Goal: Transaction & Acquisition: Book appointment/travel/reservation

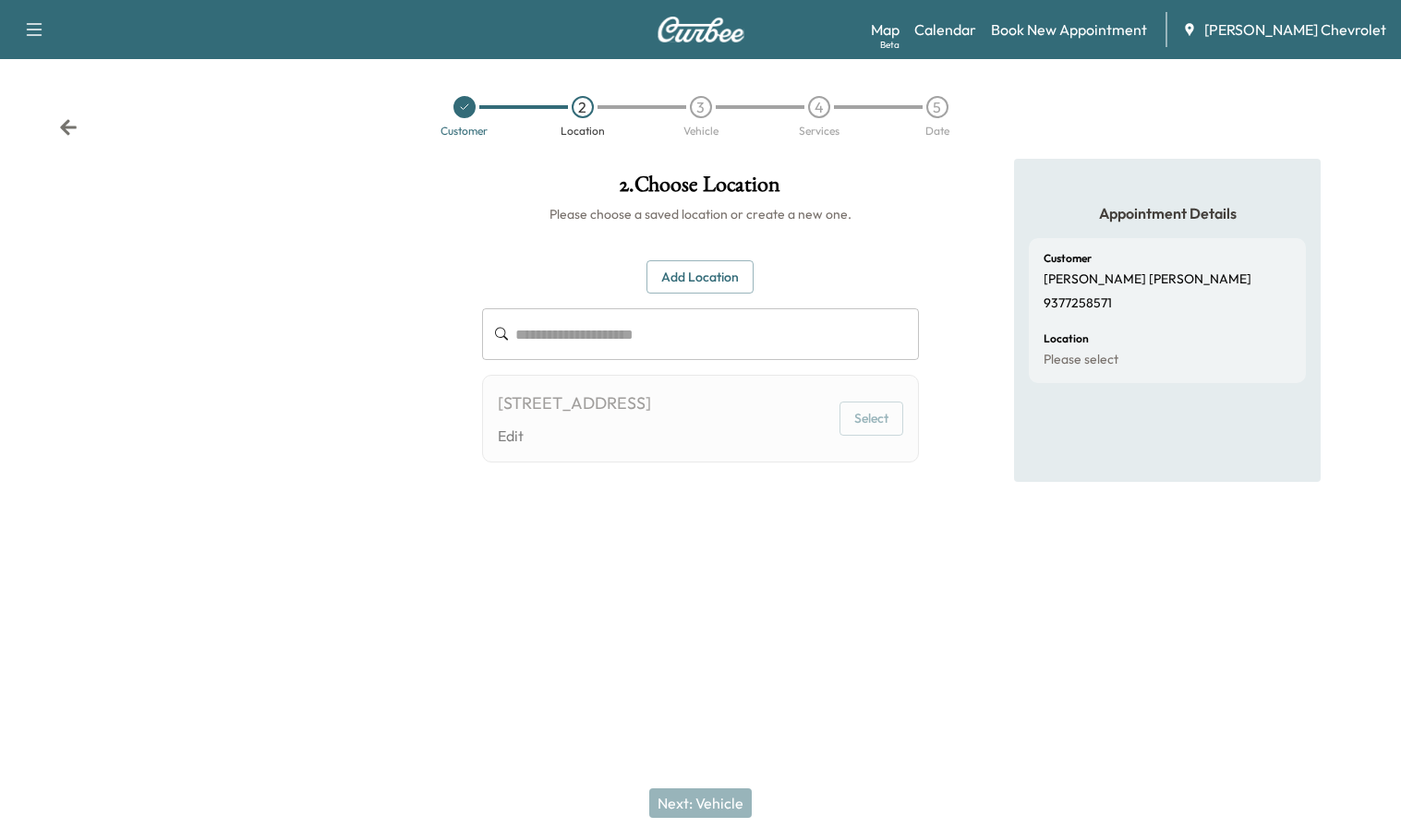
click at [79, 120] on div "Customer 2 Location 3 Vehicle 4 Services 5 Date" at bounding box center [700, 116] width 1401 height 85
click at [63, 126] on icon at bounding box center [68, 127] width 18 height 18
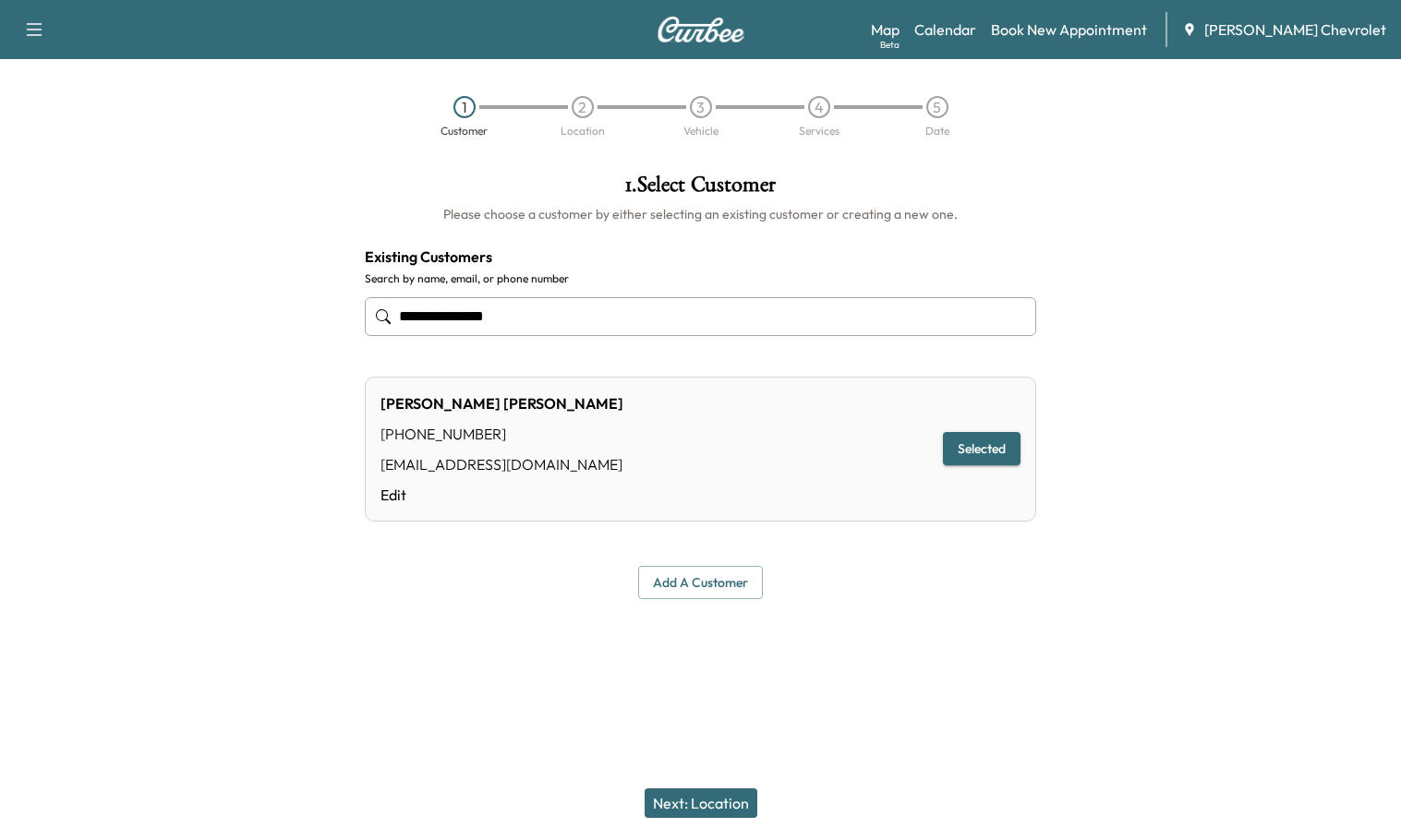
drag, startPoint x: 286, startPoint y: 365, endPoint x: 136, endPoint y: 364, distance: 150.0
click at [153, 366] on div "**********" at bounding box center [700, 386] width 1401 height 455
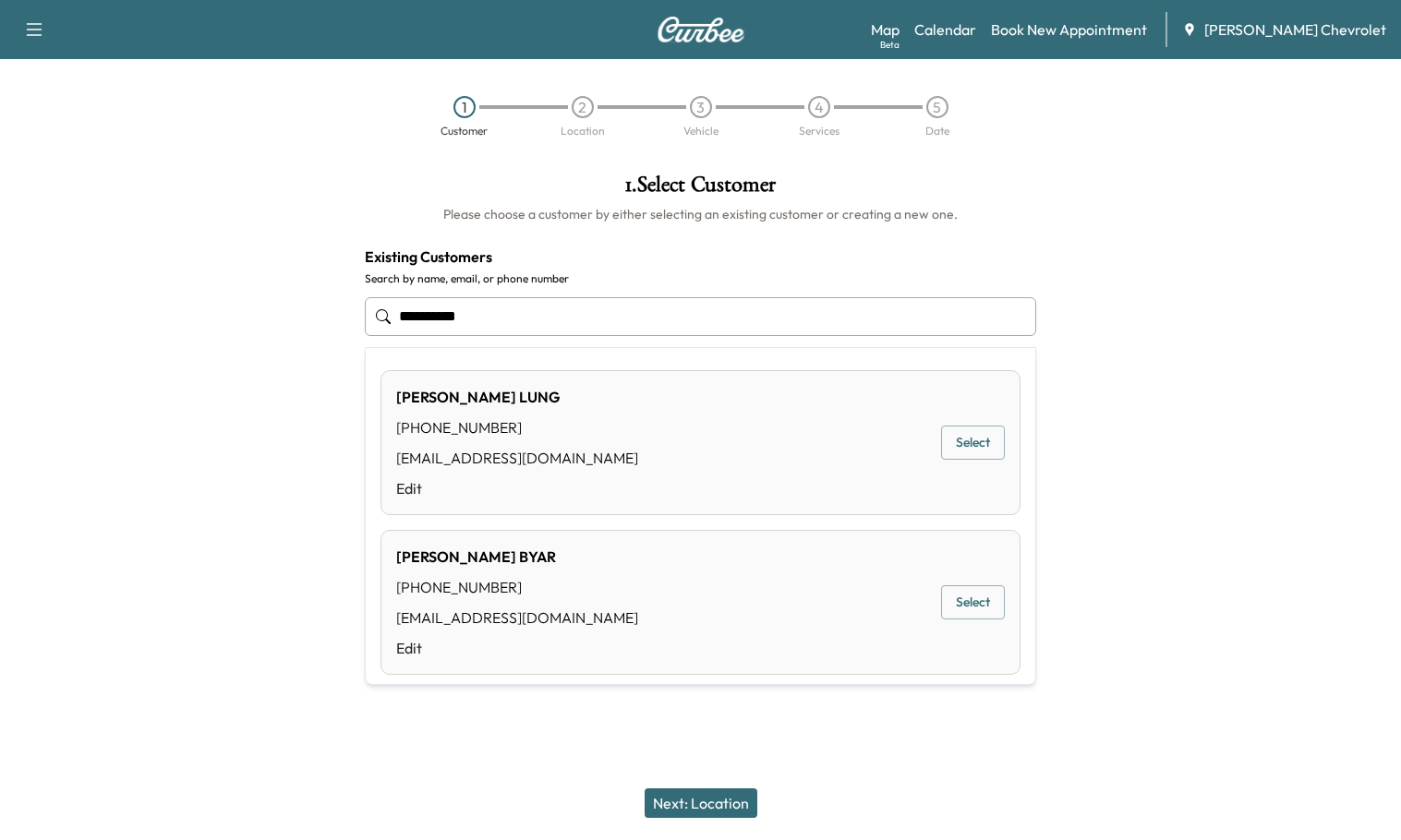
click at [978, 602] on button "Select" at bounding box center [973, 602] width 64 height 34
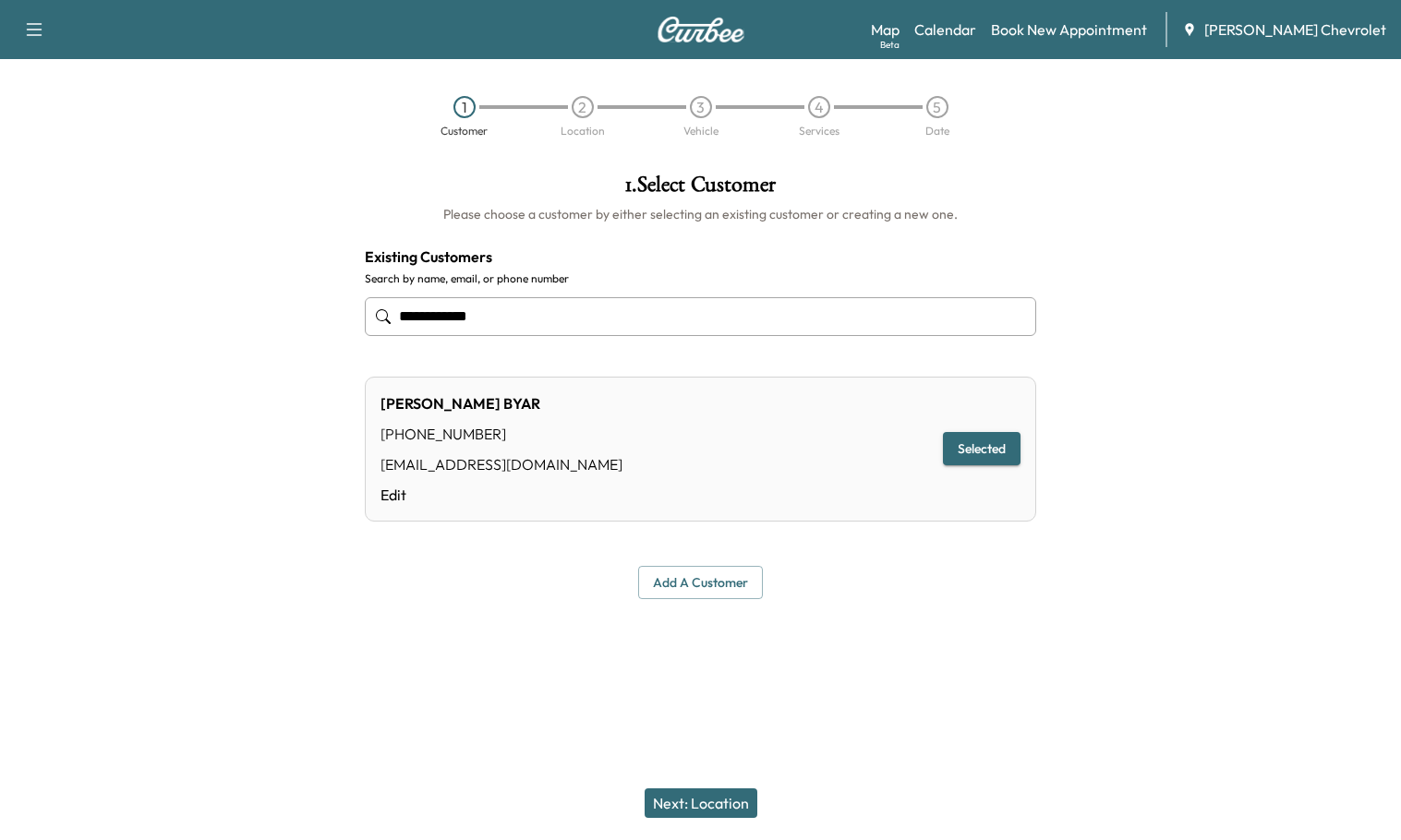
type input "**********"
click at [720, 805] on button "Next: Location" at bounding box center [700, 803] width 112 height 29
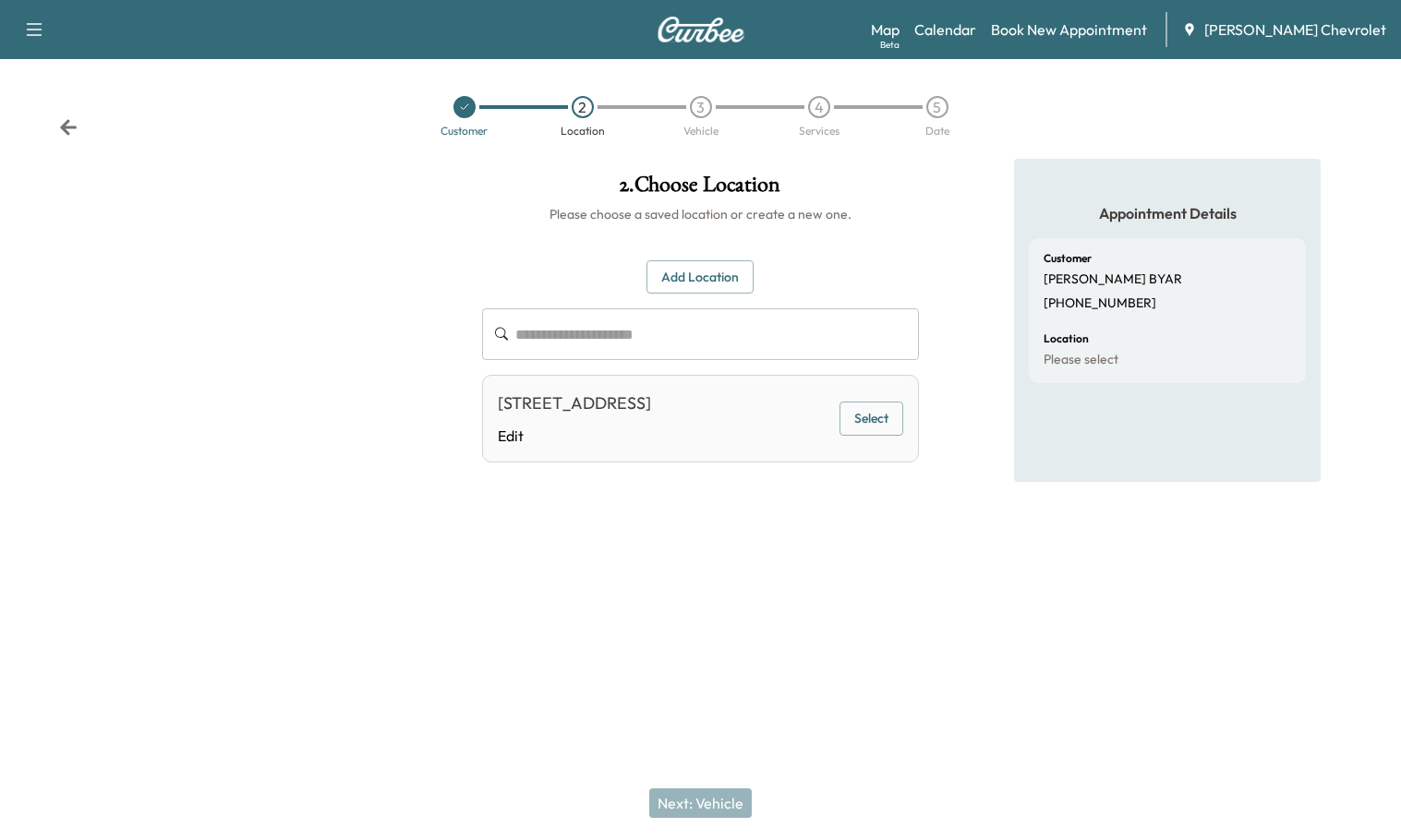
click at [896, 413] on button "Select" at bounding box center [871, 419] width 64 height 34
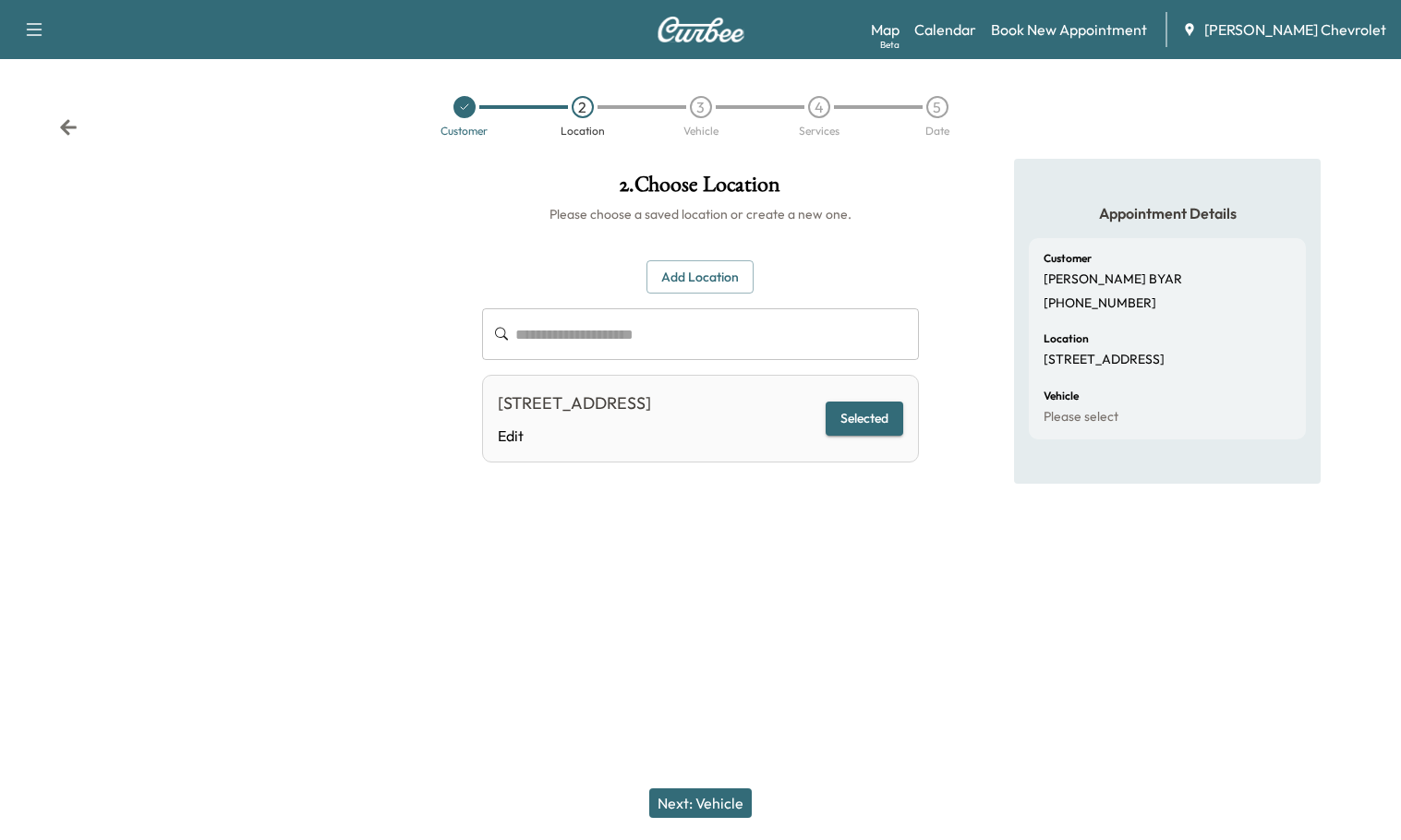
click at [716, 803] on button "Next: Vehicle" at bounding box center [700, 803] width 103 height 29
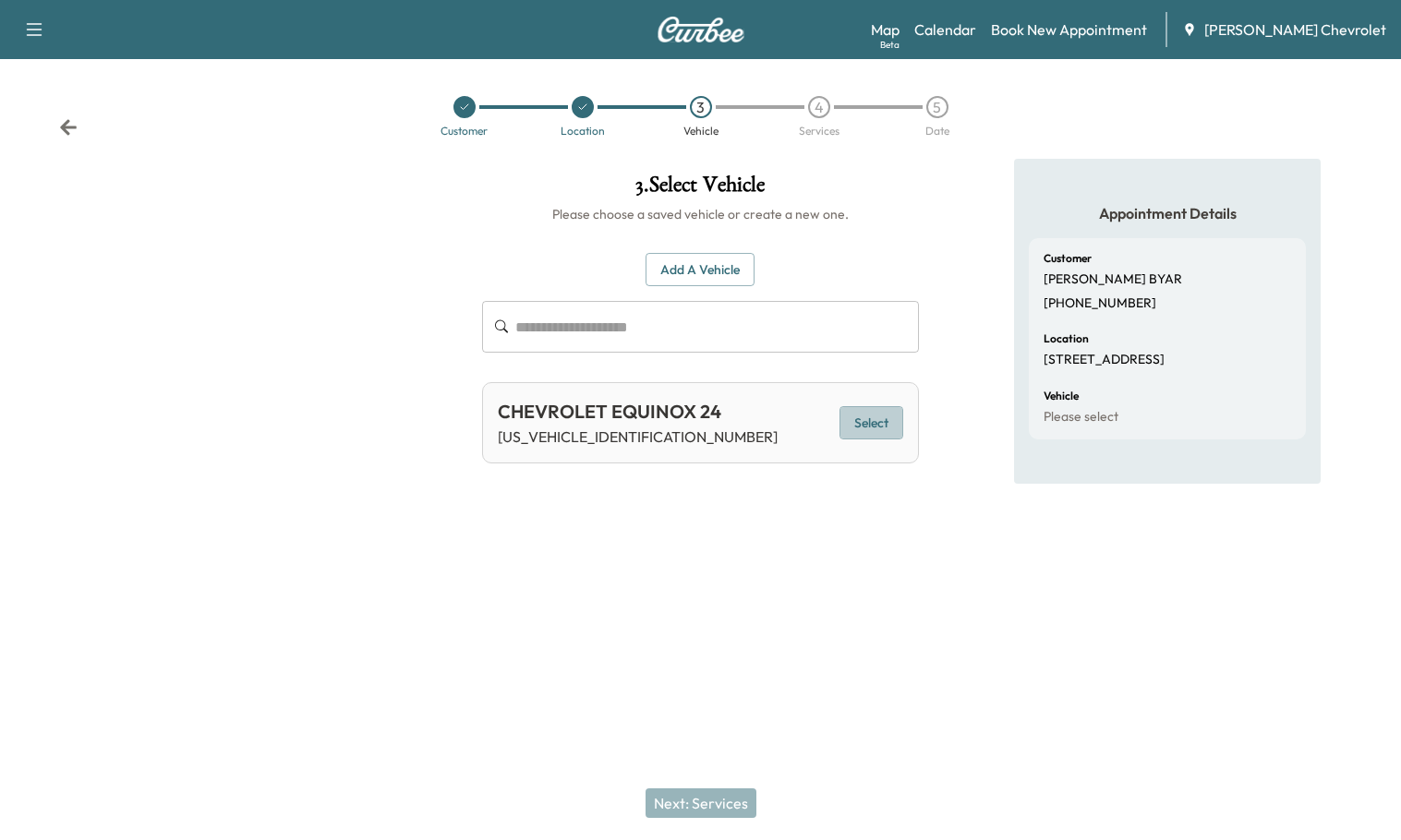
click at [899, 415] on button "Select" at bounding box center [871, 423] width 64 height 34
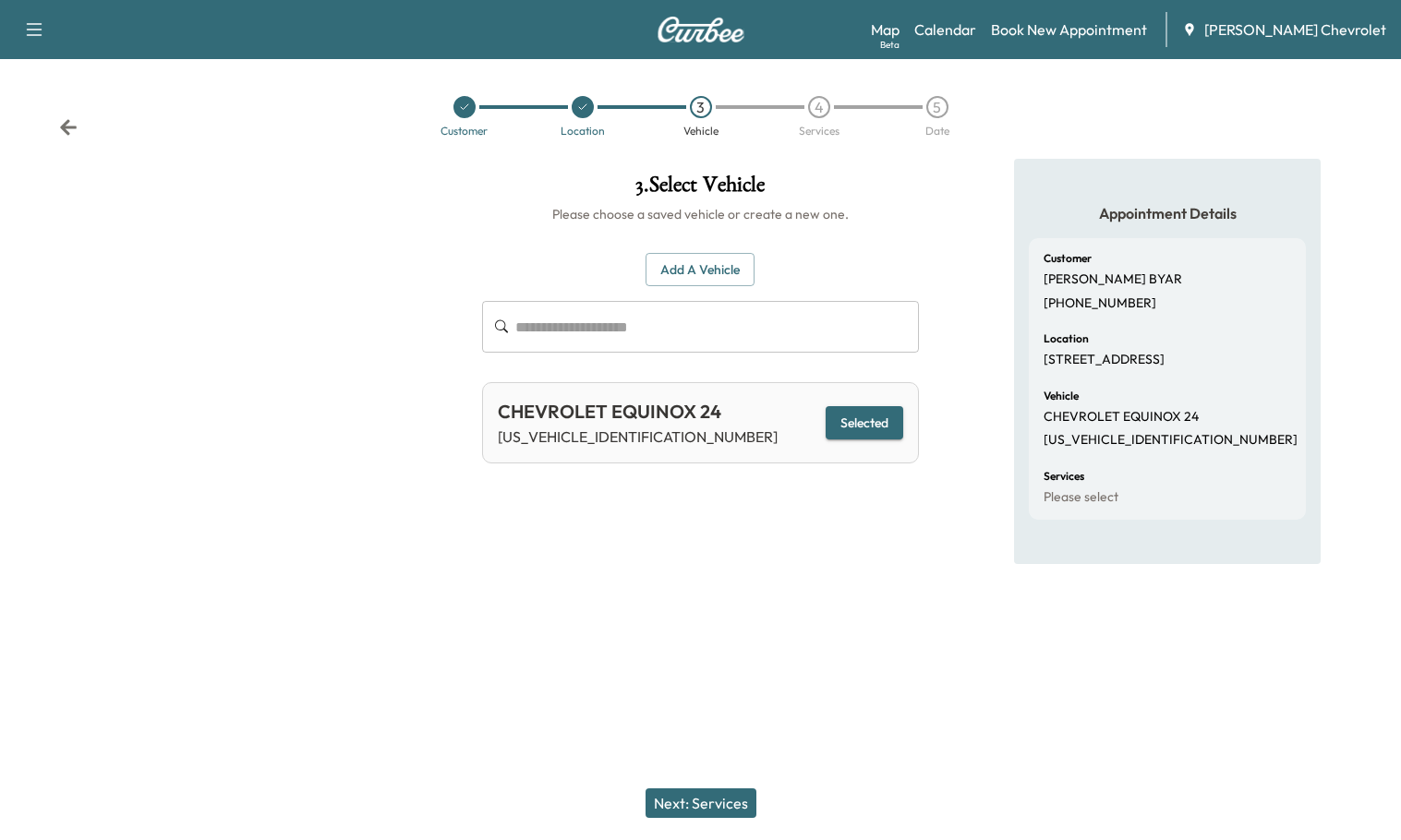
click at [723, 795] on button "Next: Services" at bounding box center [700, 803] width 110 height 29
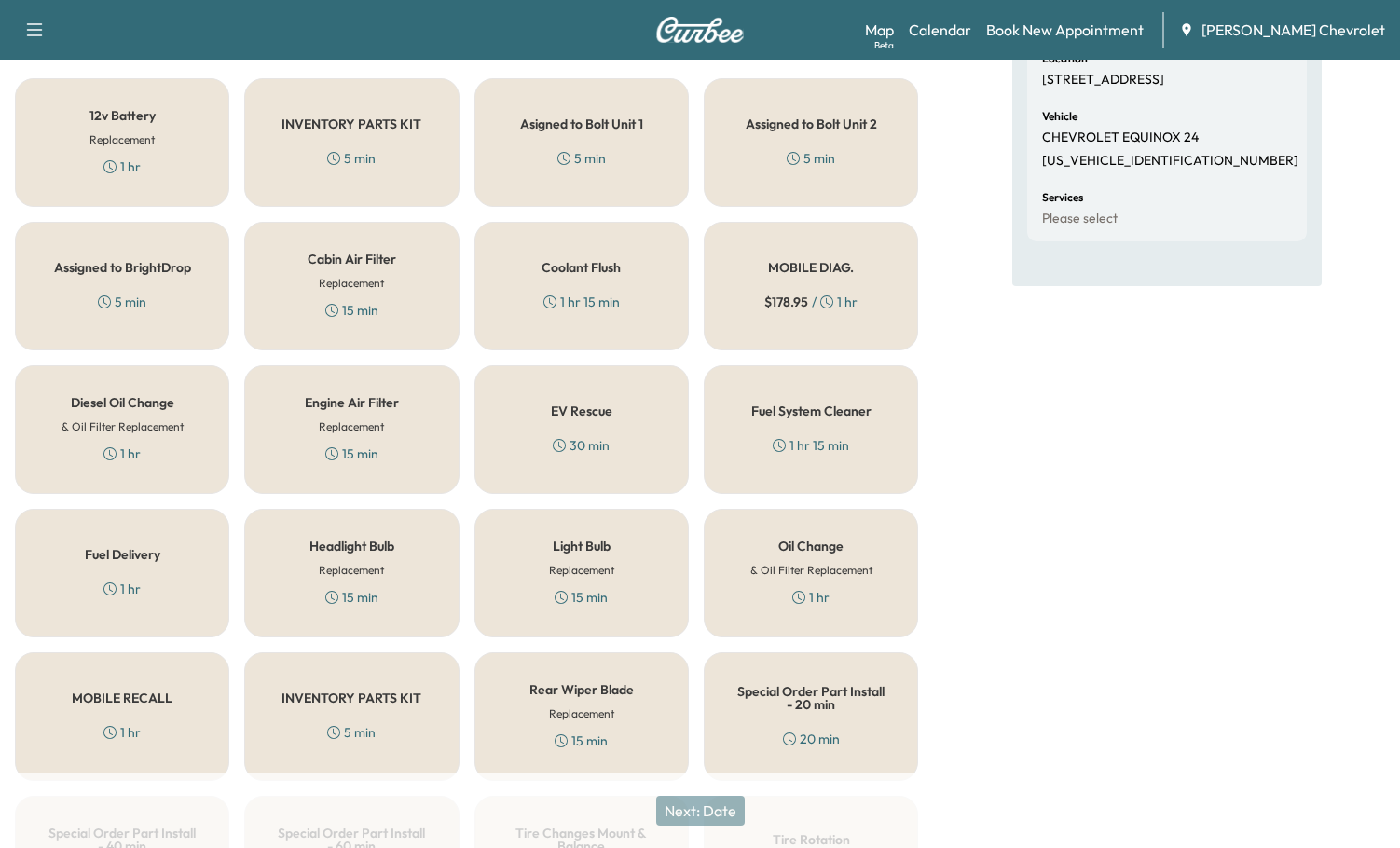
scroll to position [279, 0]
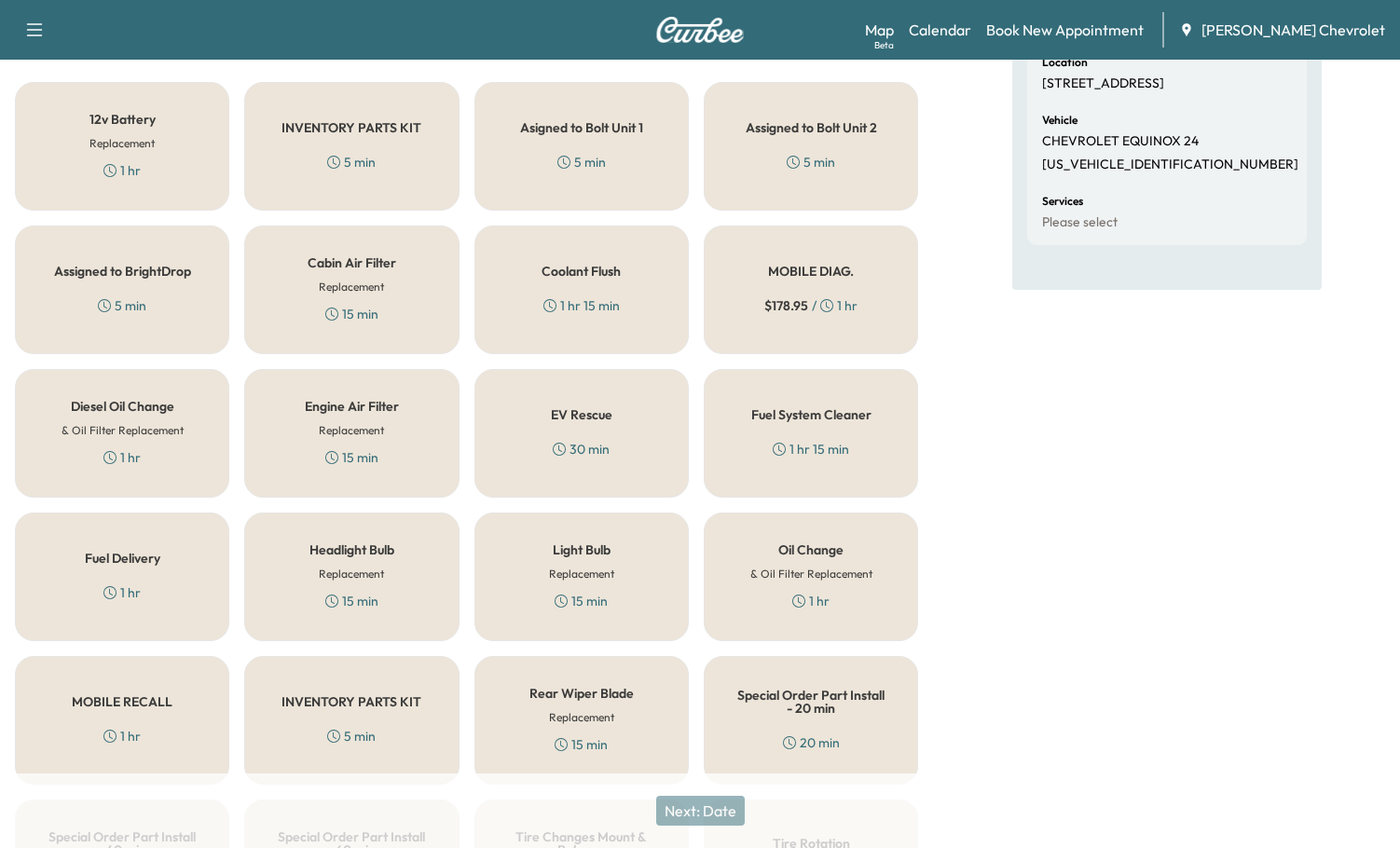
click at [822, 282] on div "MOBILE DIAG. $ 178.95 / 1 hr" at bounding box center [811, 290] width 214 height 129
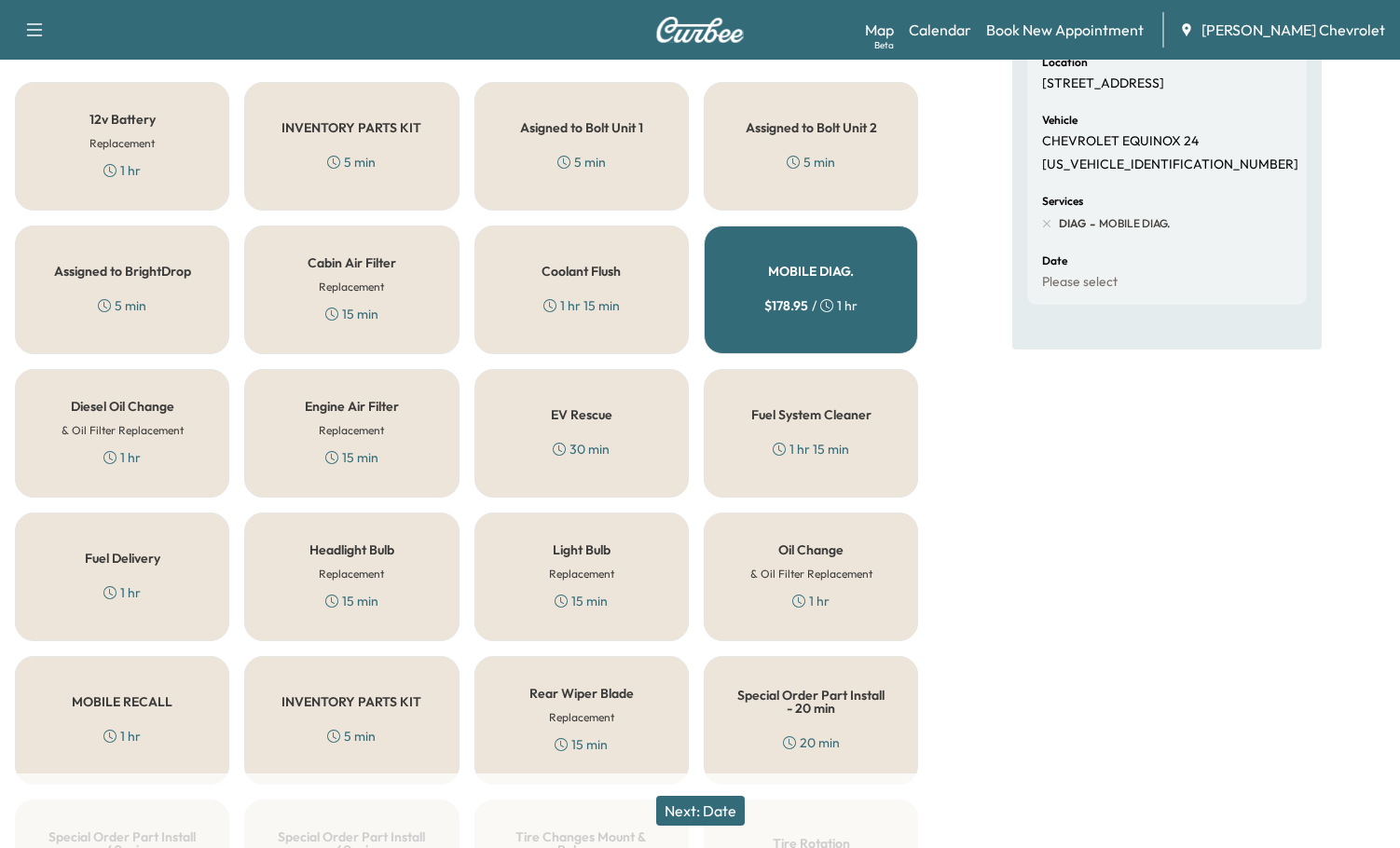
click at [705, 799] on button "Next: Date" at bounding box center [700, 811] width 88 height 30
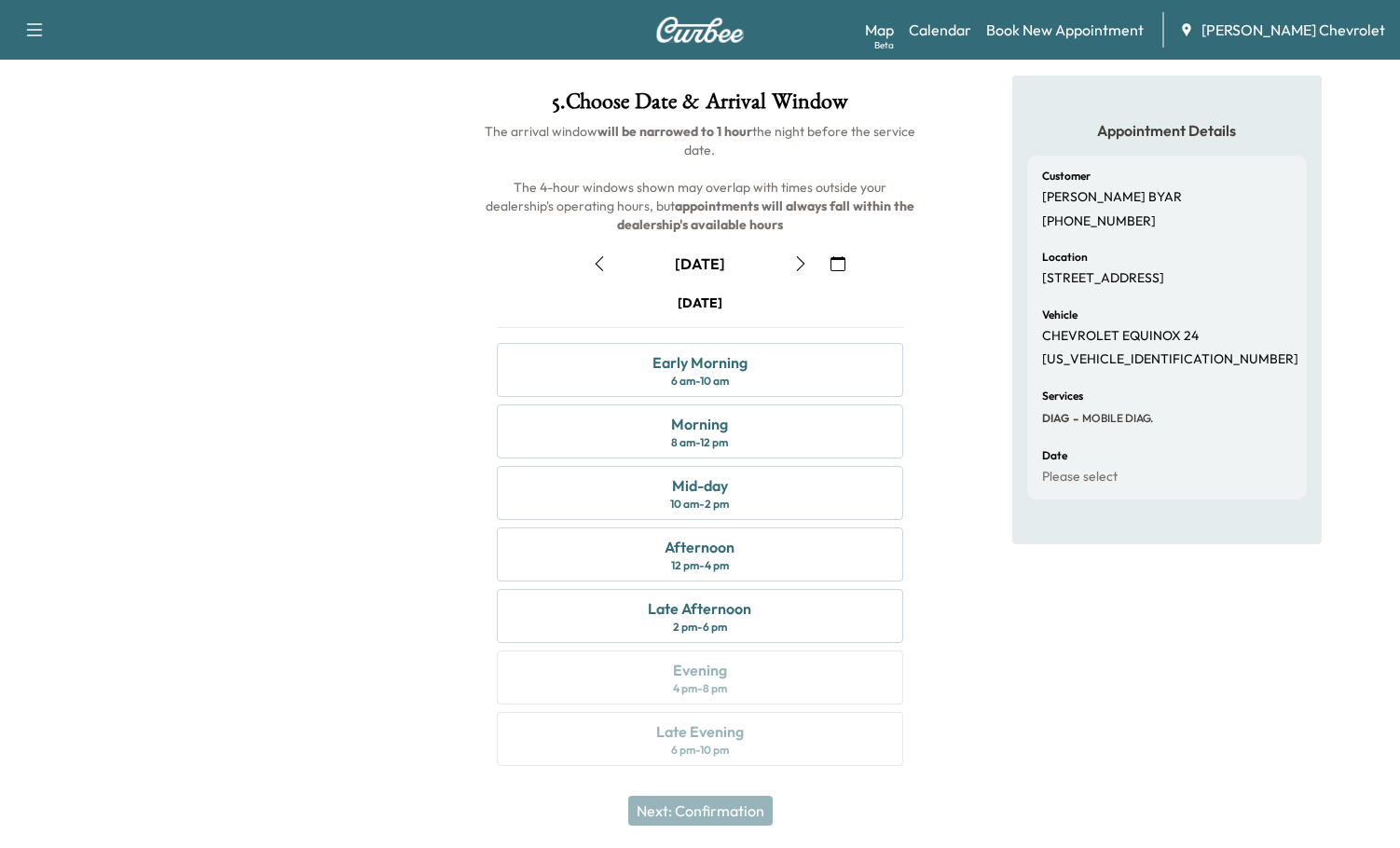
scroll to position [0, 0]
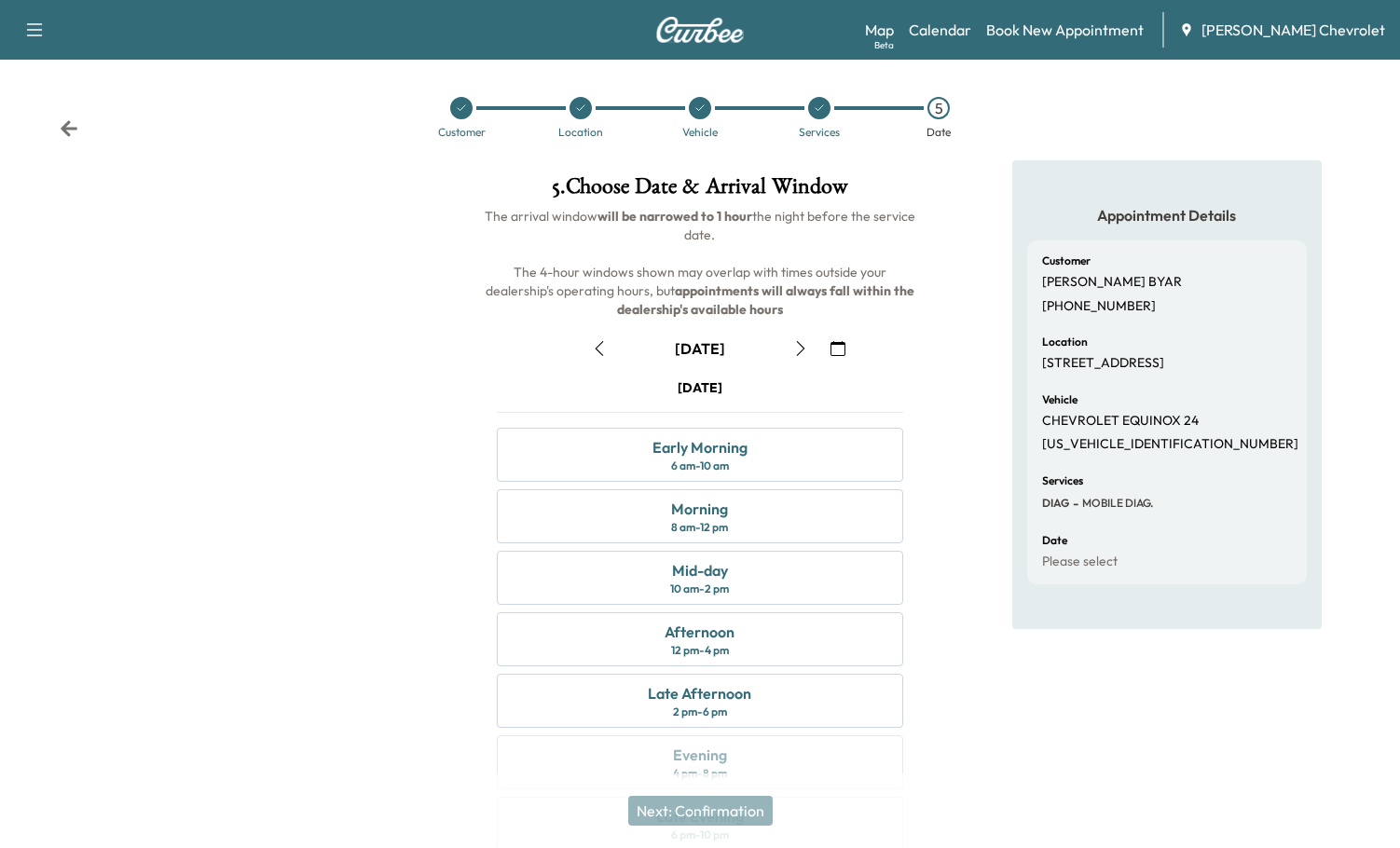
click at [800, 350] on icon "button" at bounding box center [801, 349] width 15 height 15
click at [755, 646] on div "Afternoon 12 pm - 4 pm" at bounding box center [700, 639] width 407 height 54
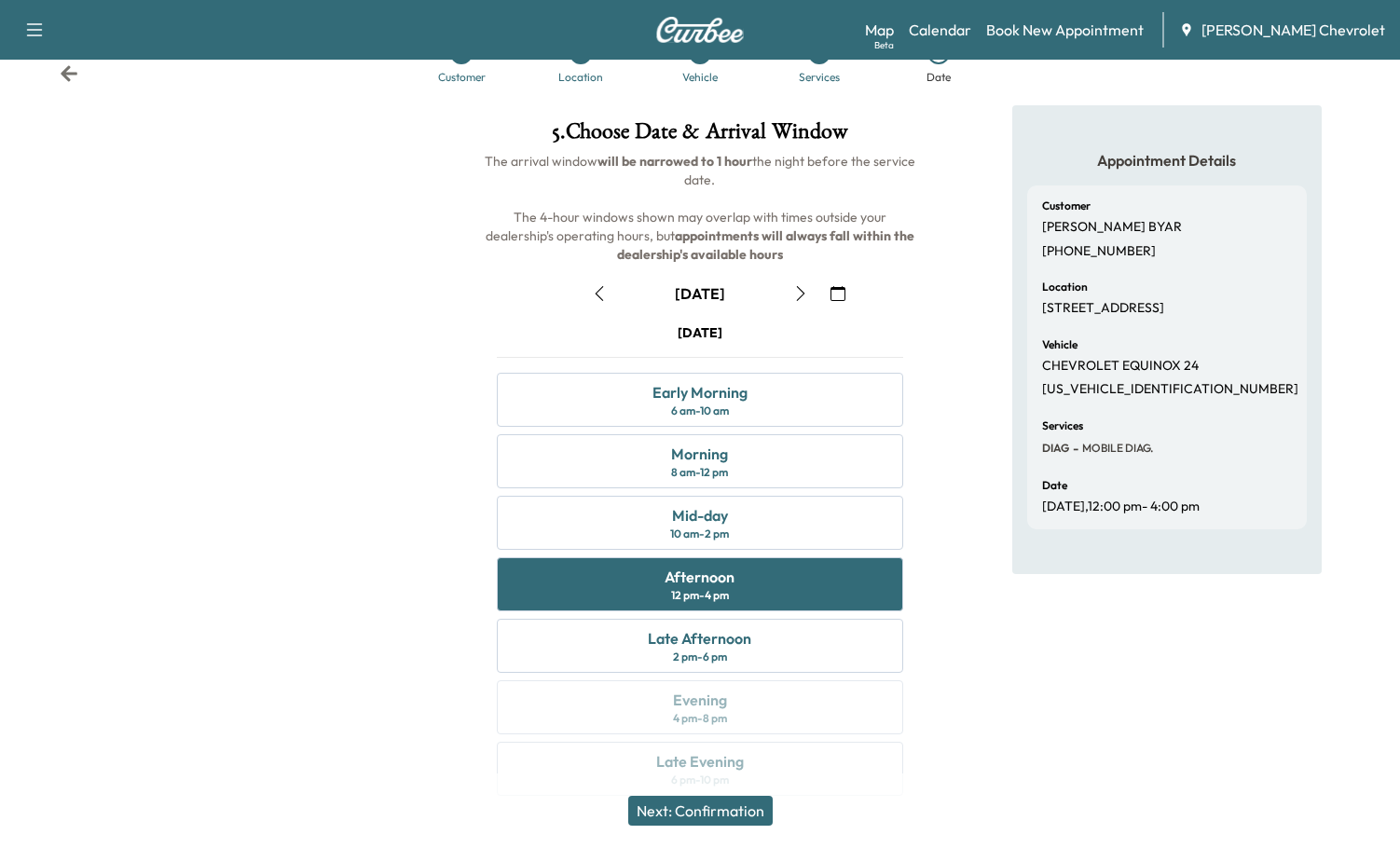
scroll to position [85, 0]
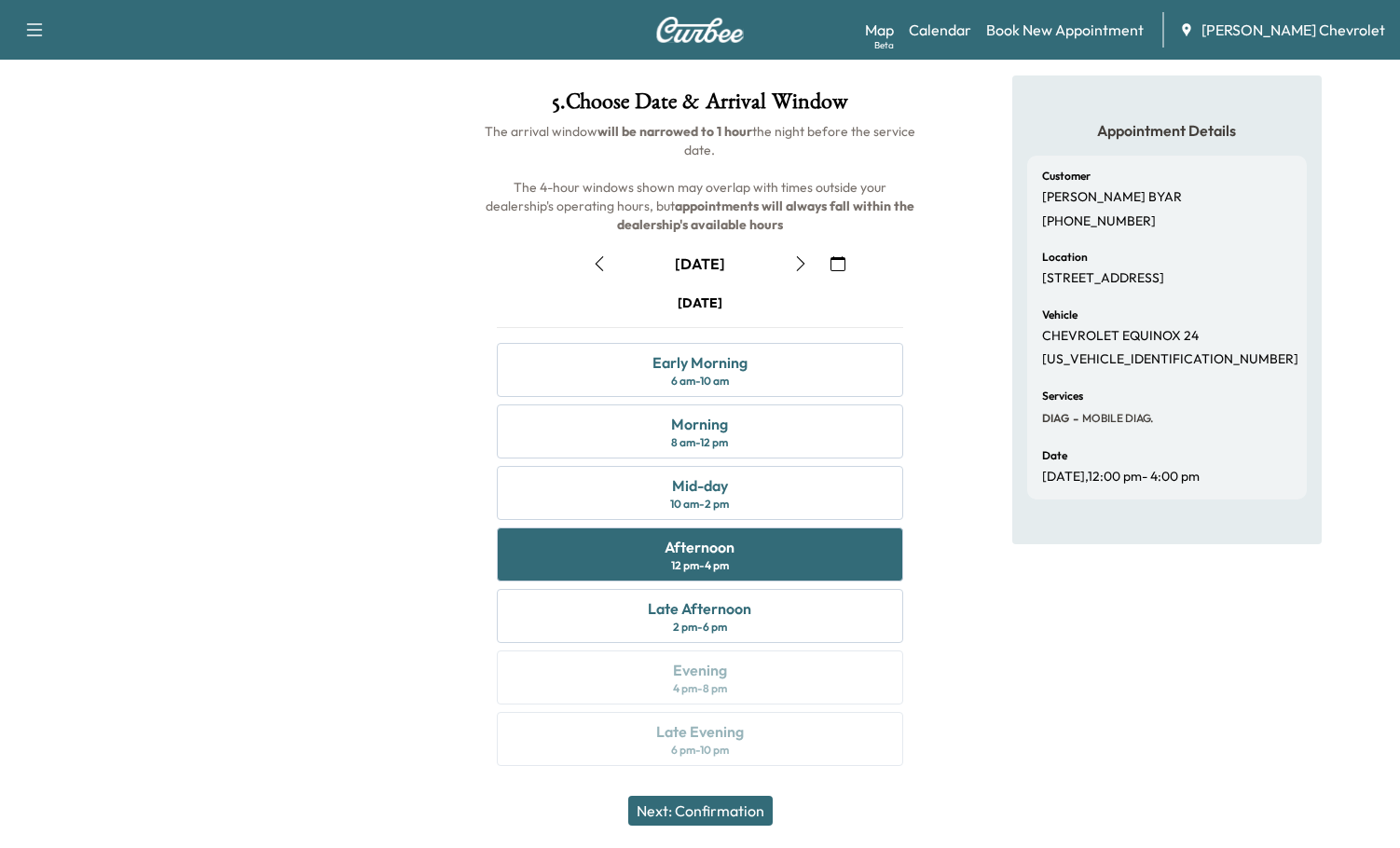
click at [704, 802] on button "Next: Confirmation" at bounding box center [700, 811] width 144 height 30
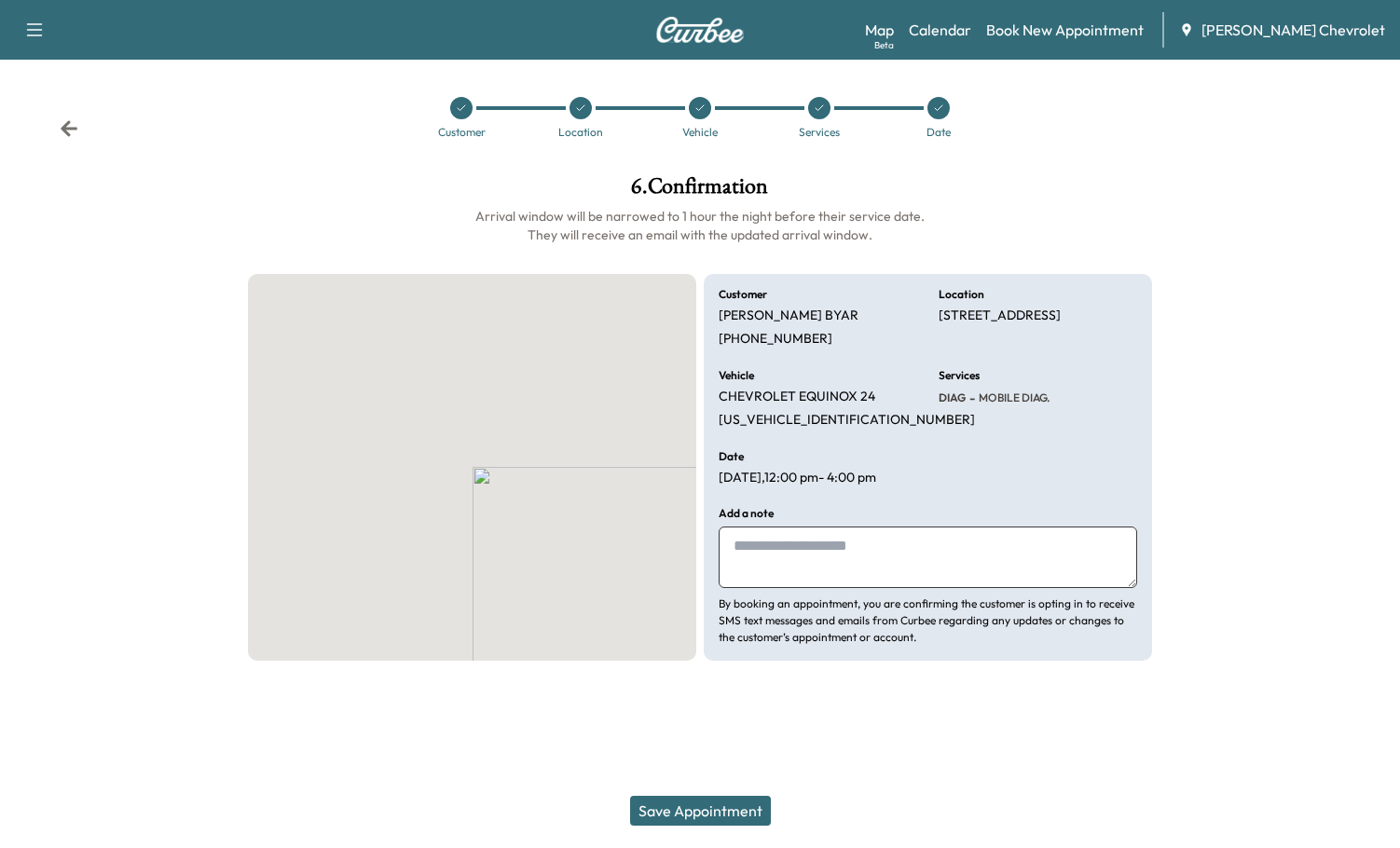
scroll to position [0, 0]
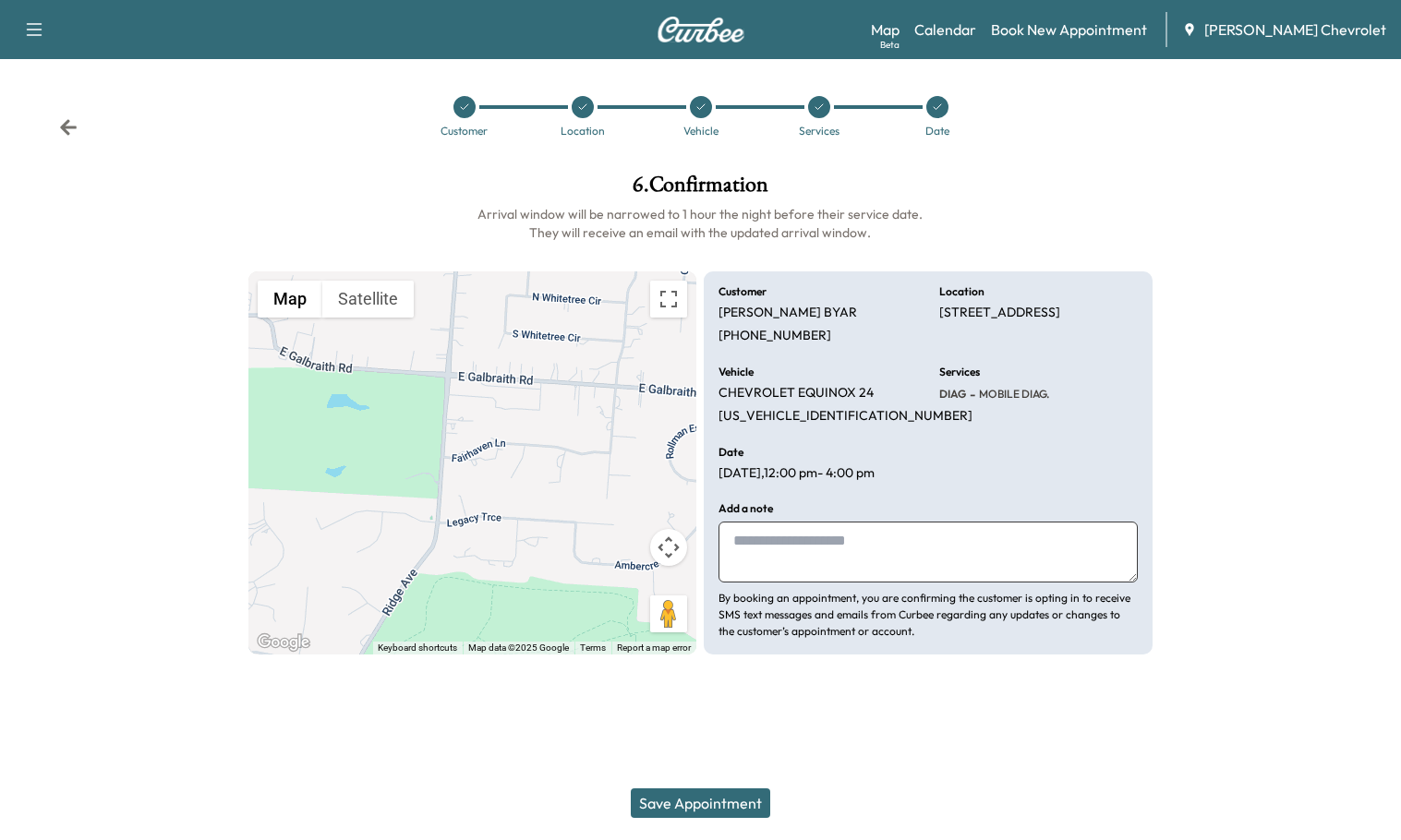
click at [787, 542] on textarea at bounding box center [928, 552] width 420 height 61
type textarea "*"
type textarea "**********"
click at [716, 792] on button "Save Appointment" at bounding box center [700, 803] width 140 height 29
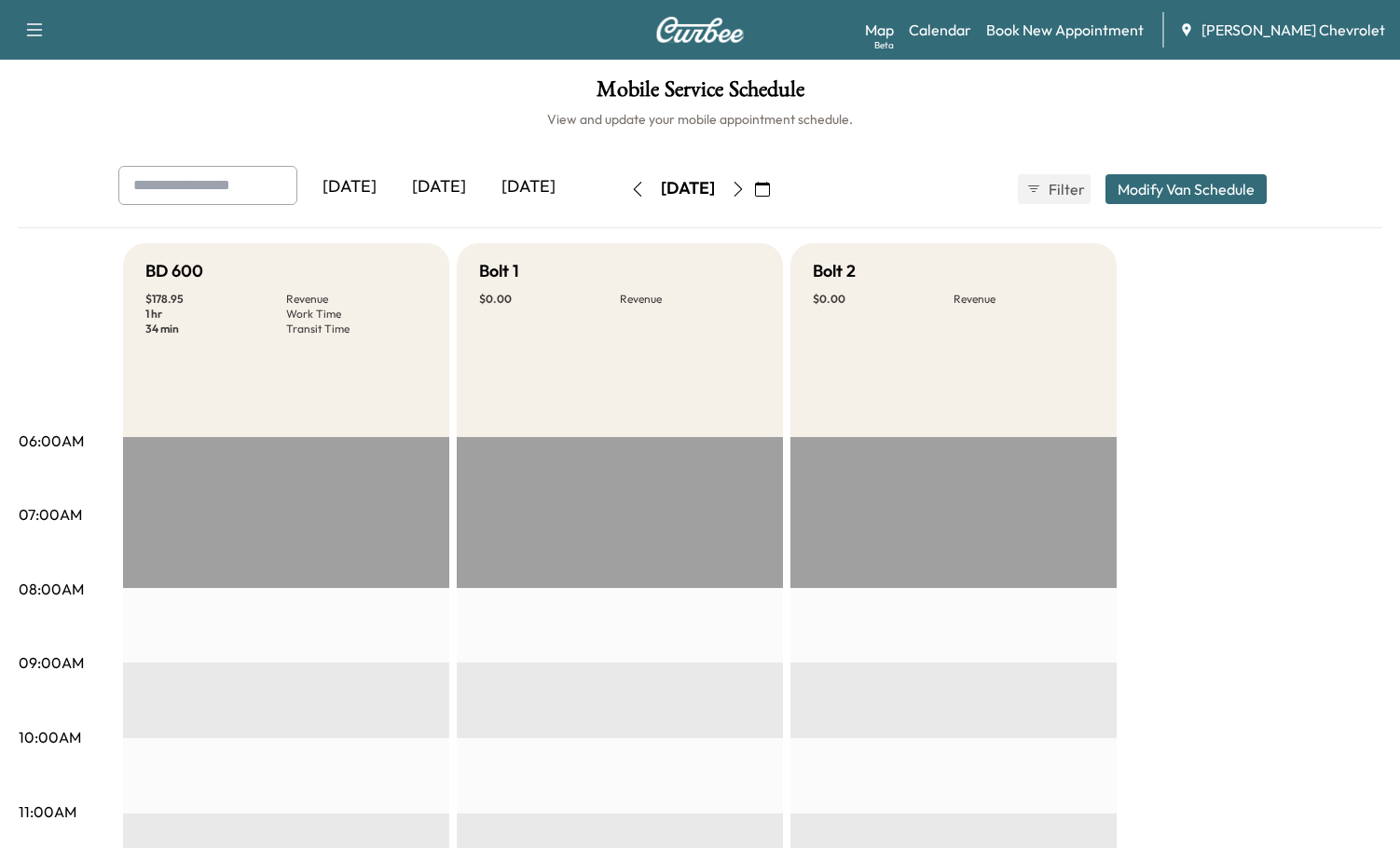
click at [778, 186] on button "button" at bounding box center [762, 188] width 32 height 30
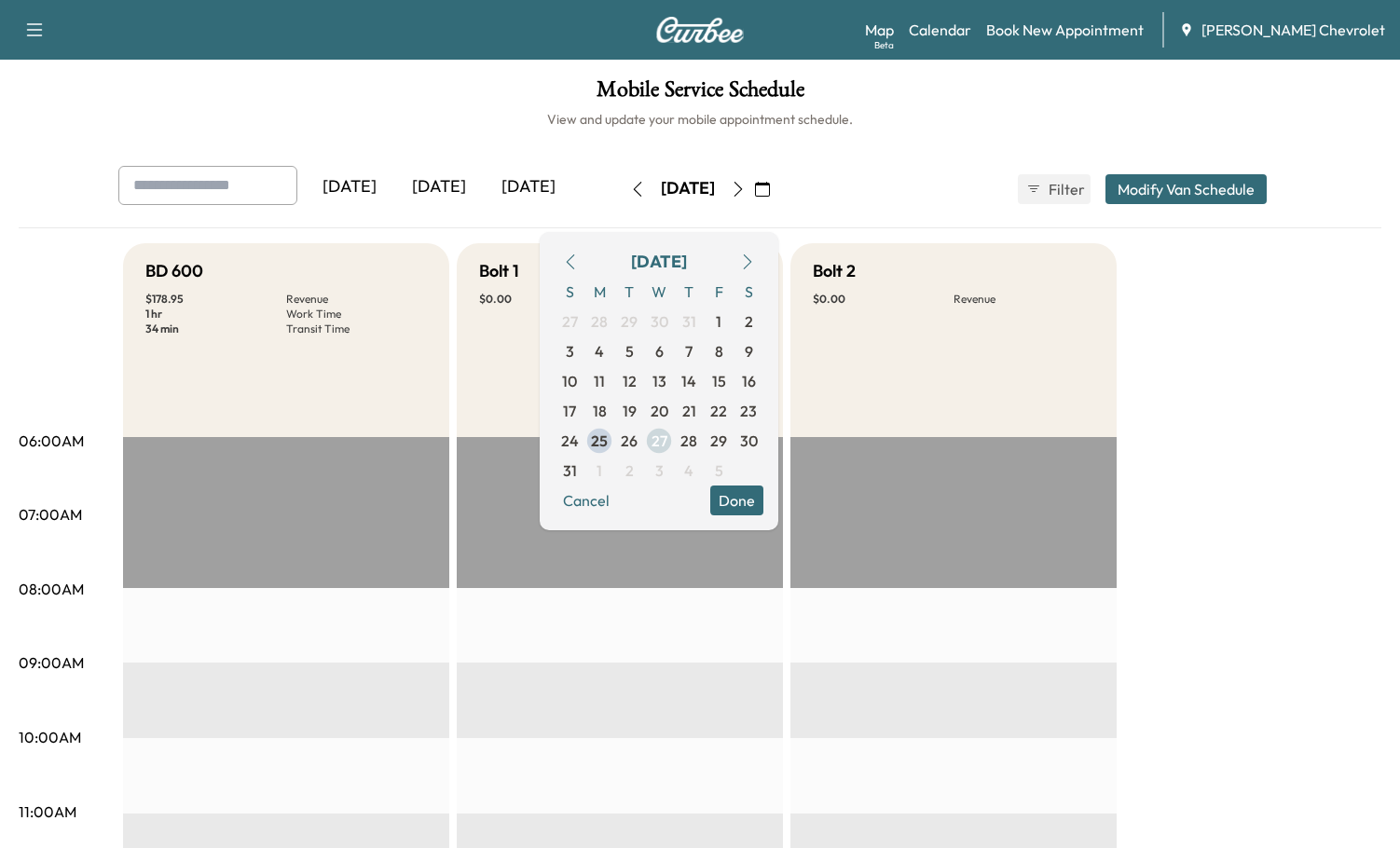
click at [668, 438] on span "27" at bounding box center [659, 440] width 15 height 22
click at [668, 448] on span "27" at bounding box center [659, 440] width 15 height 22
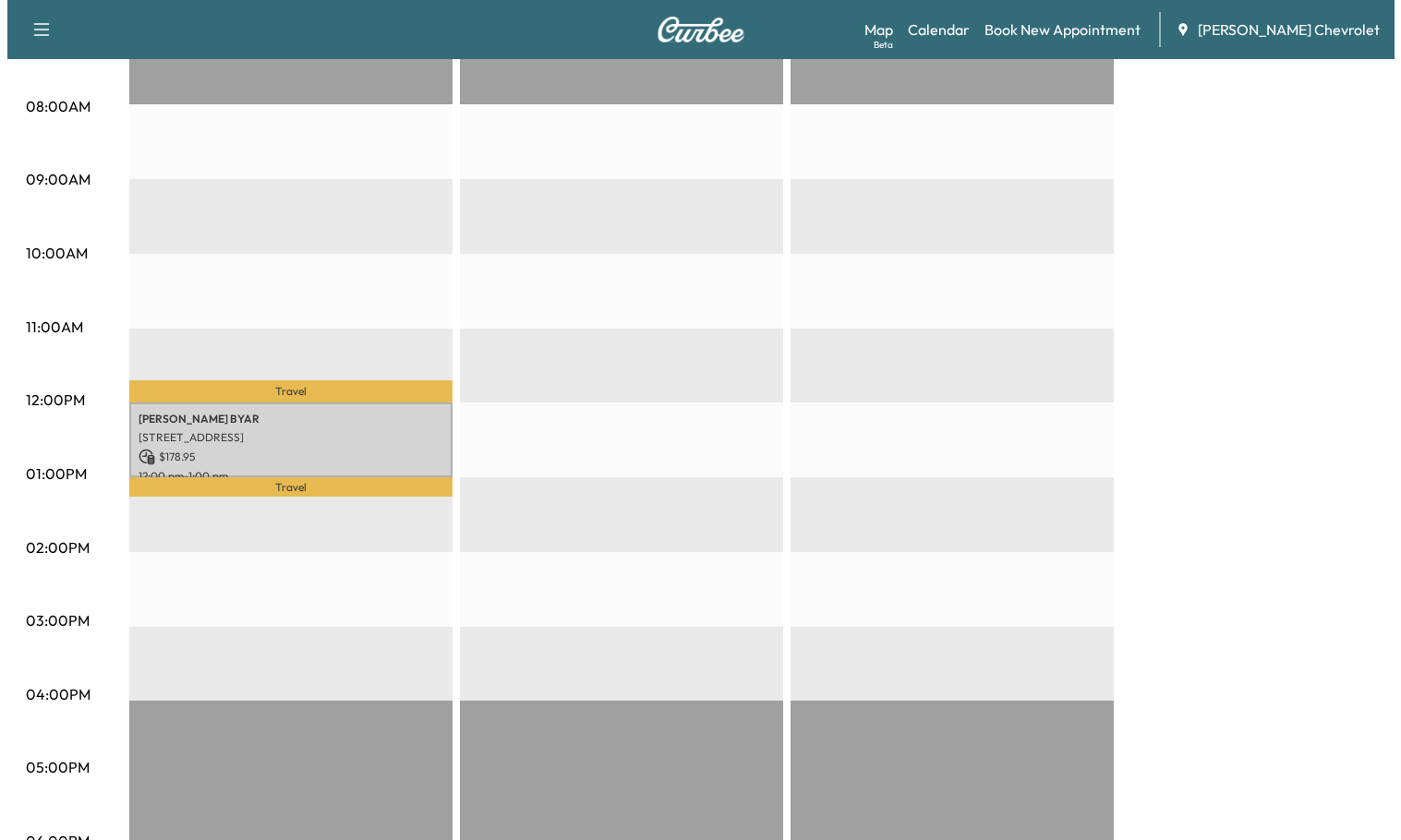
scroll to position [554, 0]
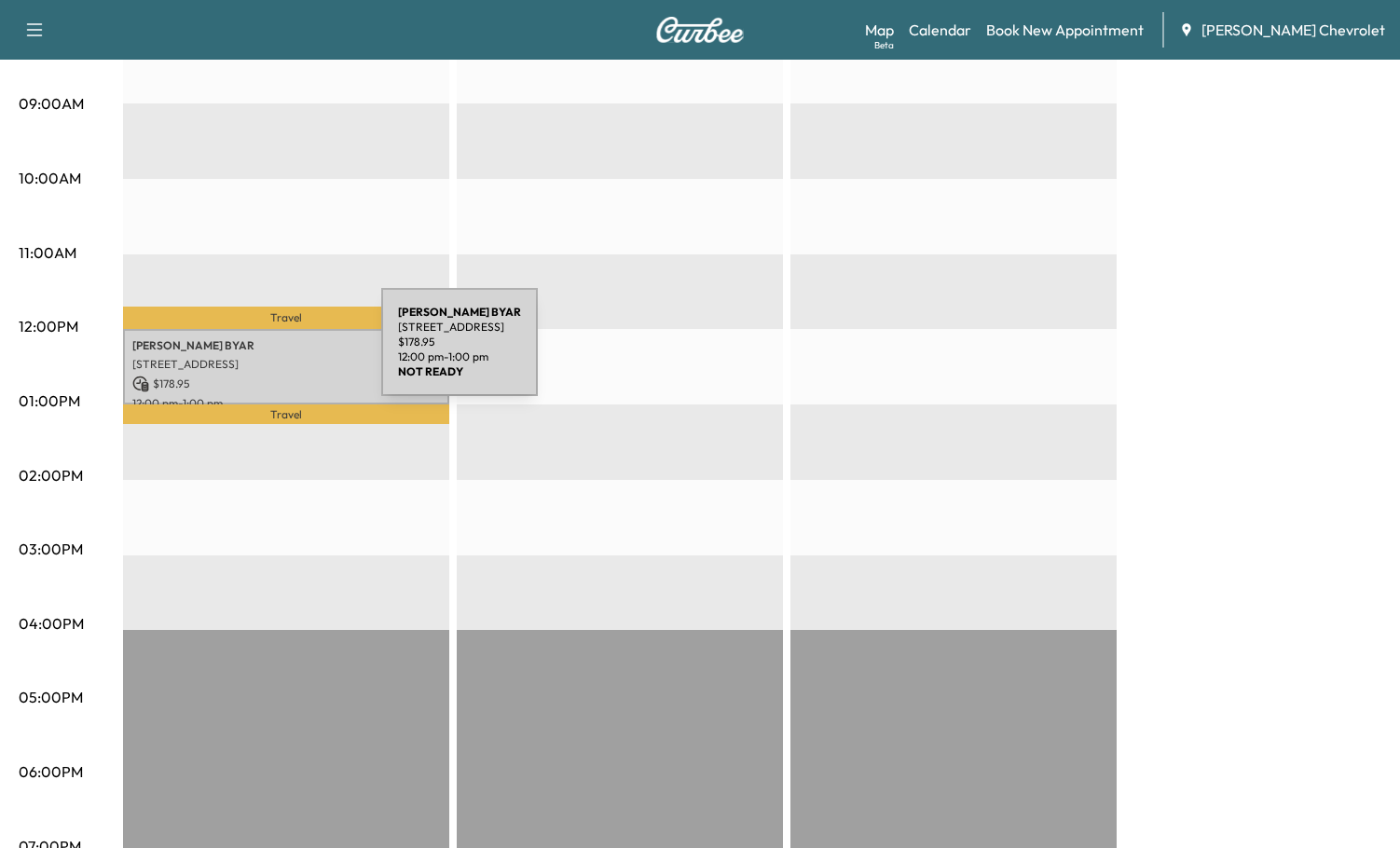
click at [241, 357] on p "[STREET_ADDRESS]" at bounding box center [286, 365] width 307 height 15
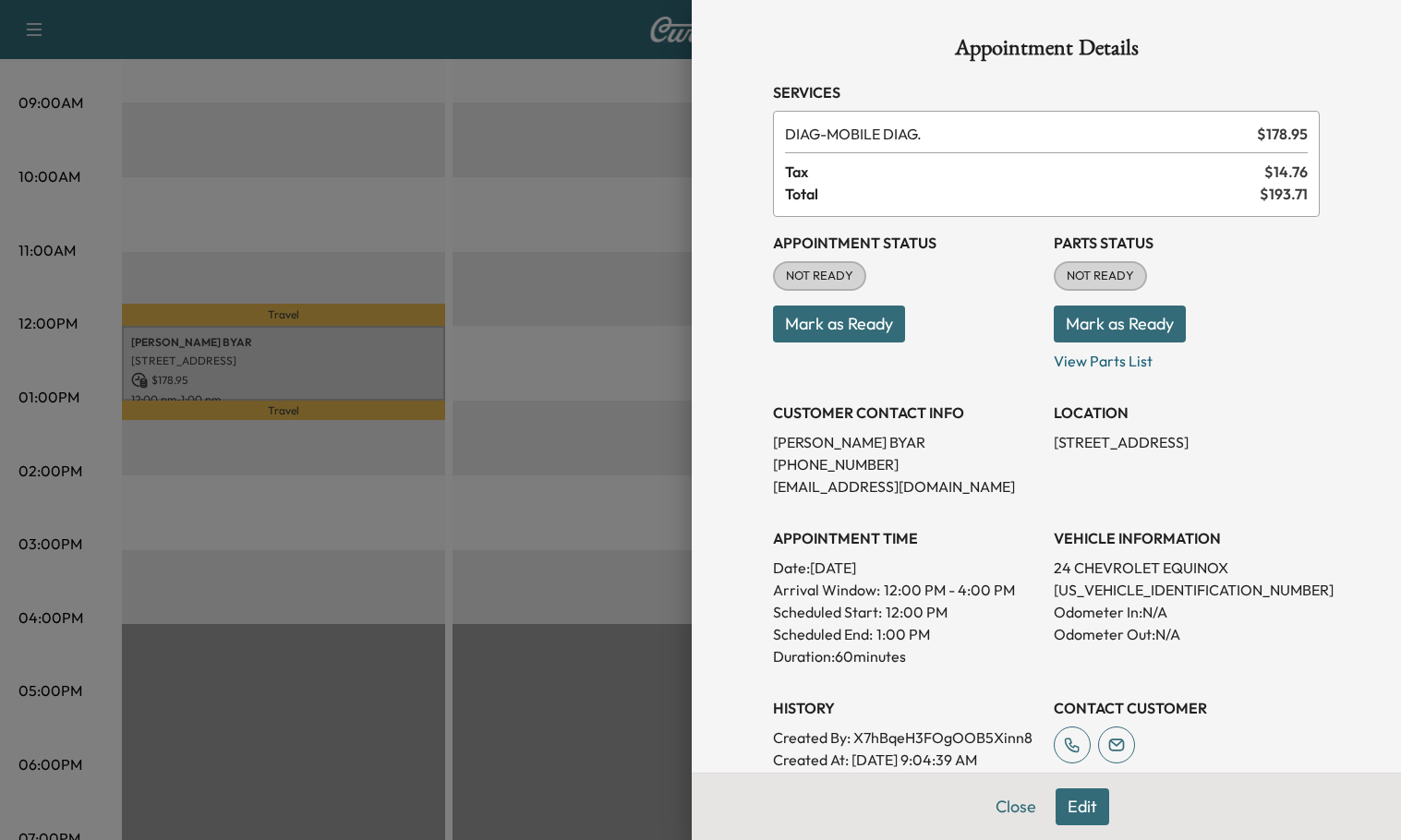
click at [345, 208] on div at bounding box center [700, 420] width 1401 height 840
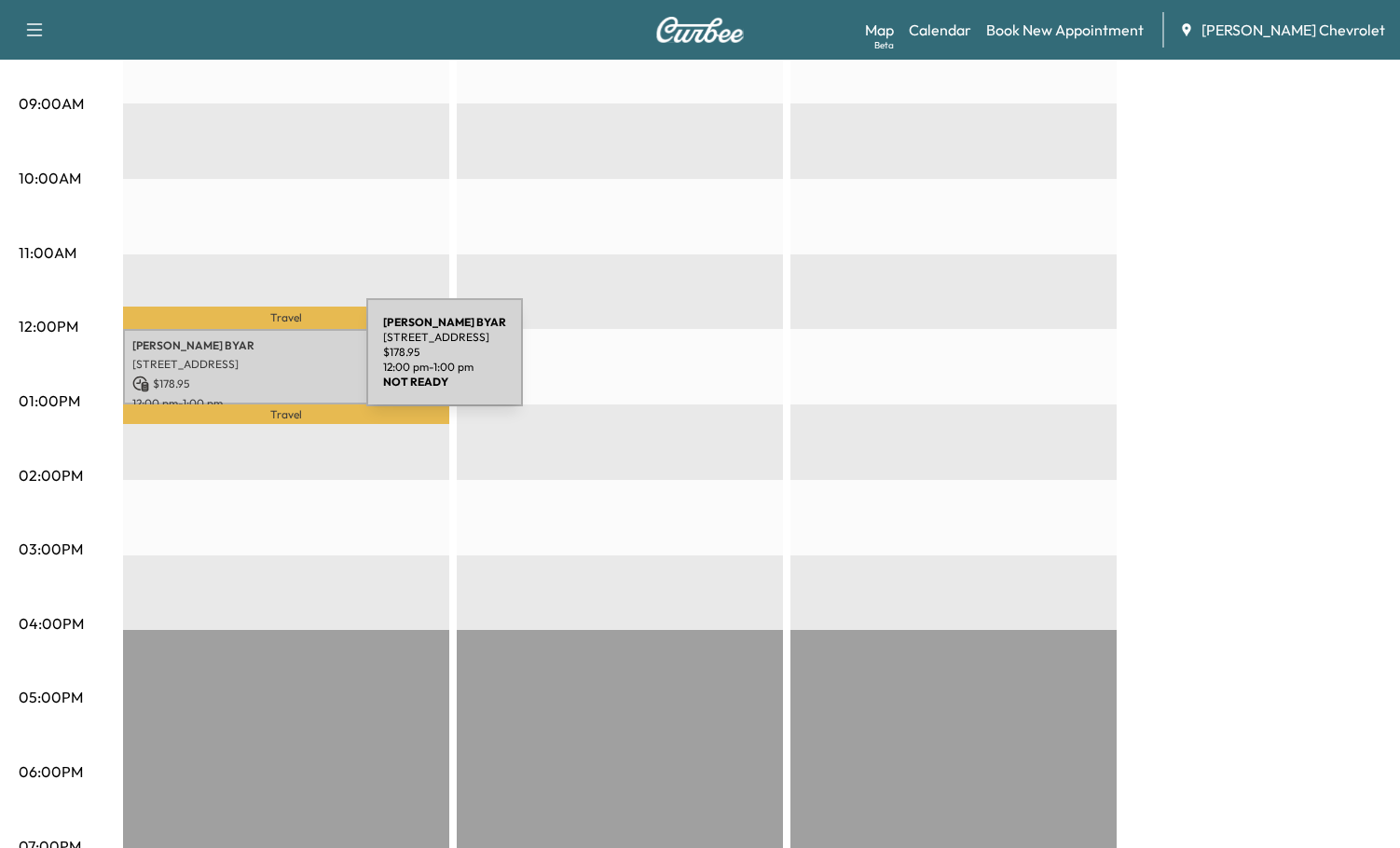
click at [223, 331] on div "[PERSON_NAME] [STREET_ADDRESS] $ 178.95 12:00 pm - 1:00 pm" at bounding box center [286, 367] width 327 height 76
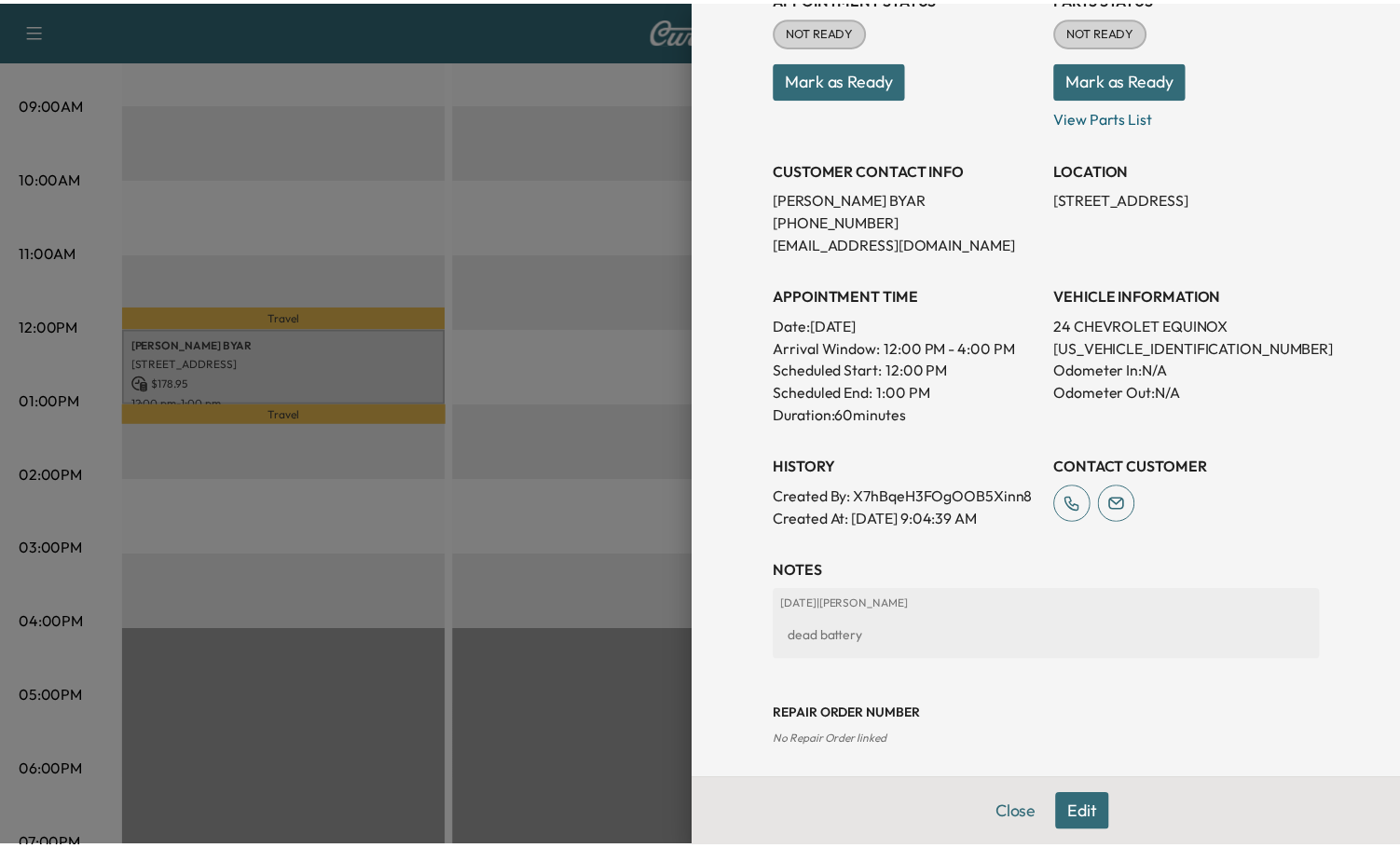
scroll to position [255, 0]
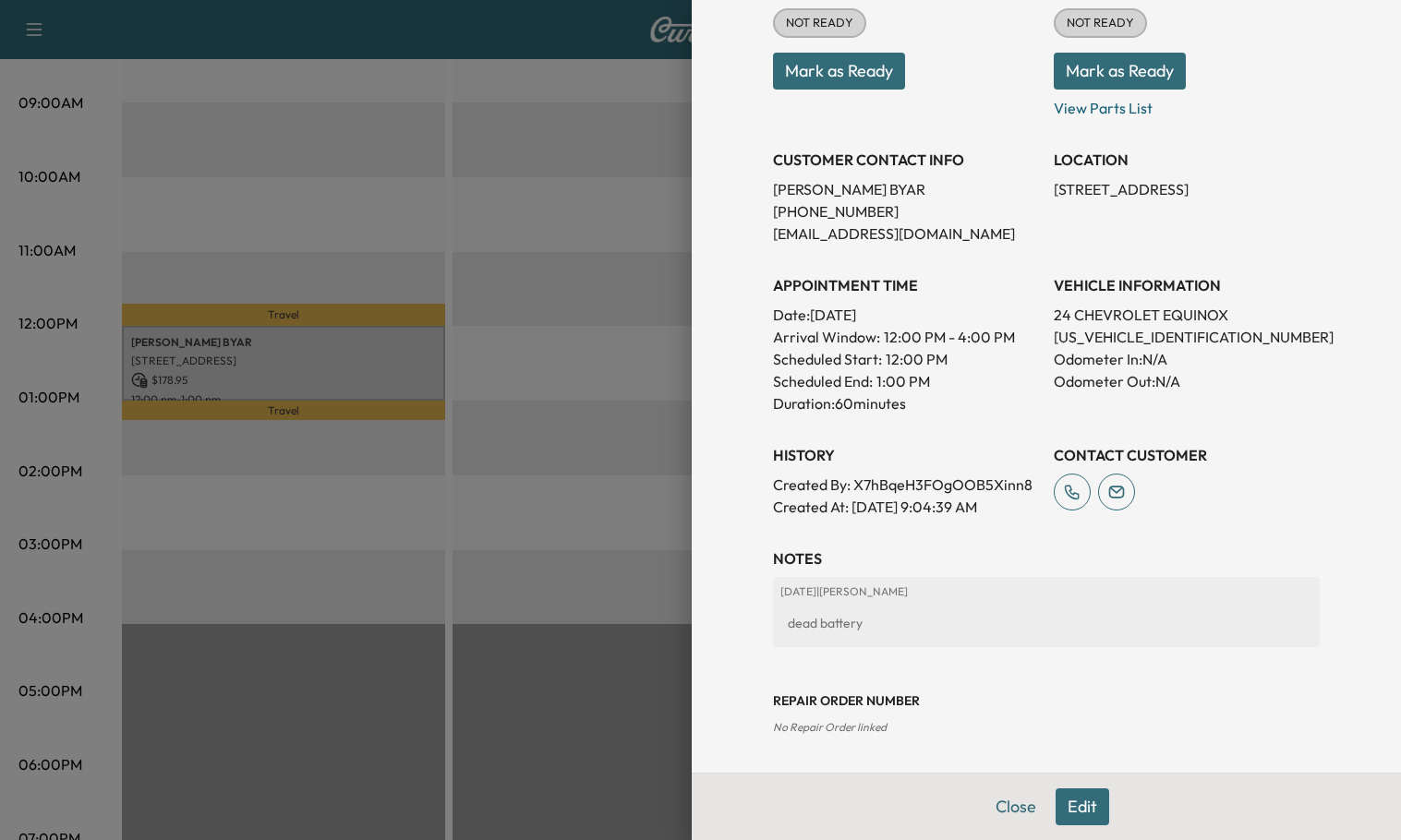
click at [485, 102] on div at bounding box center [700, 420] width 1401 height 840
